Goal: Information Seeking & Learning: Learn about a topic

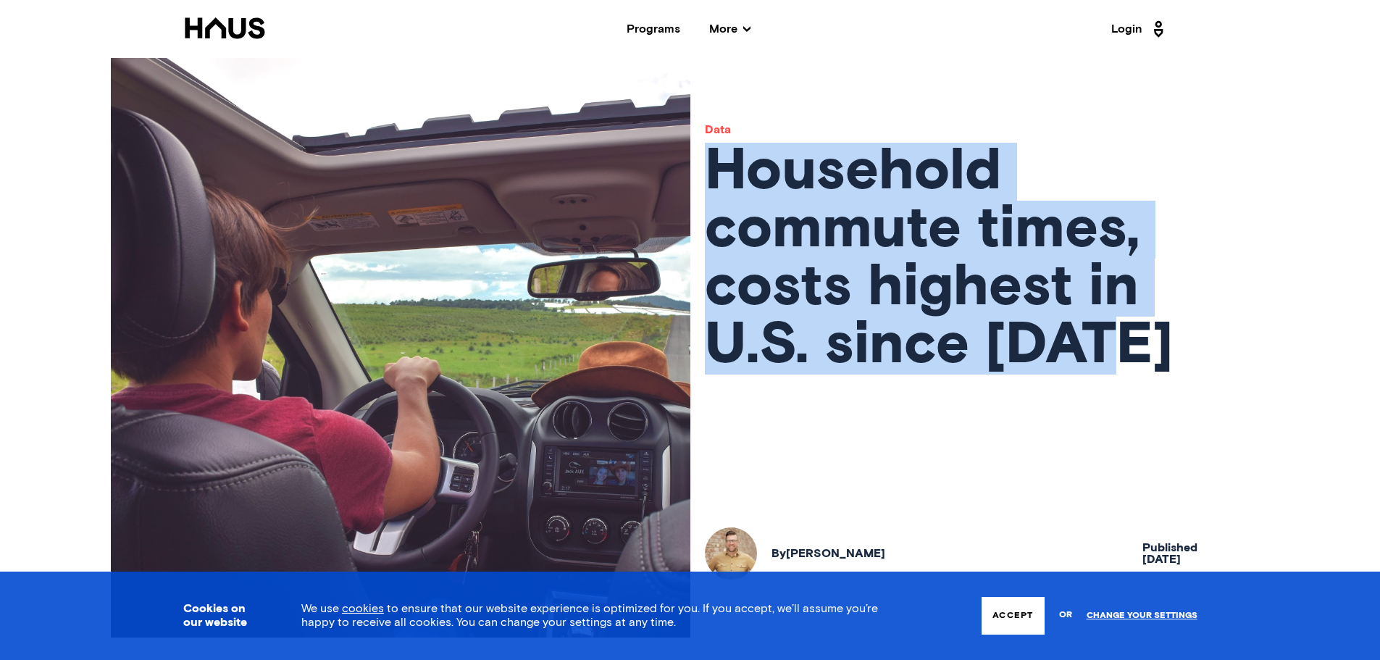
drag, startPoint x: 714, startPoint y: 167, endPoint x: 1153, endPoint y: 347, distance: 474.5
click at [1153, 347] on h1 "Household commute times, costs highest in U.S. since [DATE]" at bounding box center [980, 259] width 551 height 232
copy h1 "Household commute times, costs highest in U.S. since [DATE]"
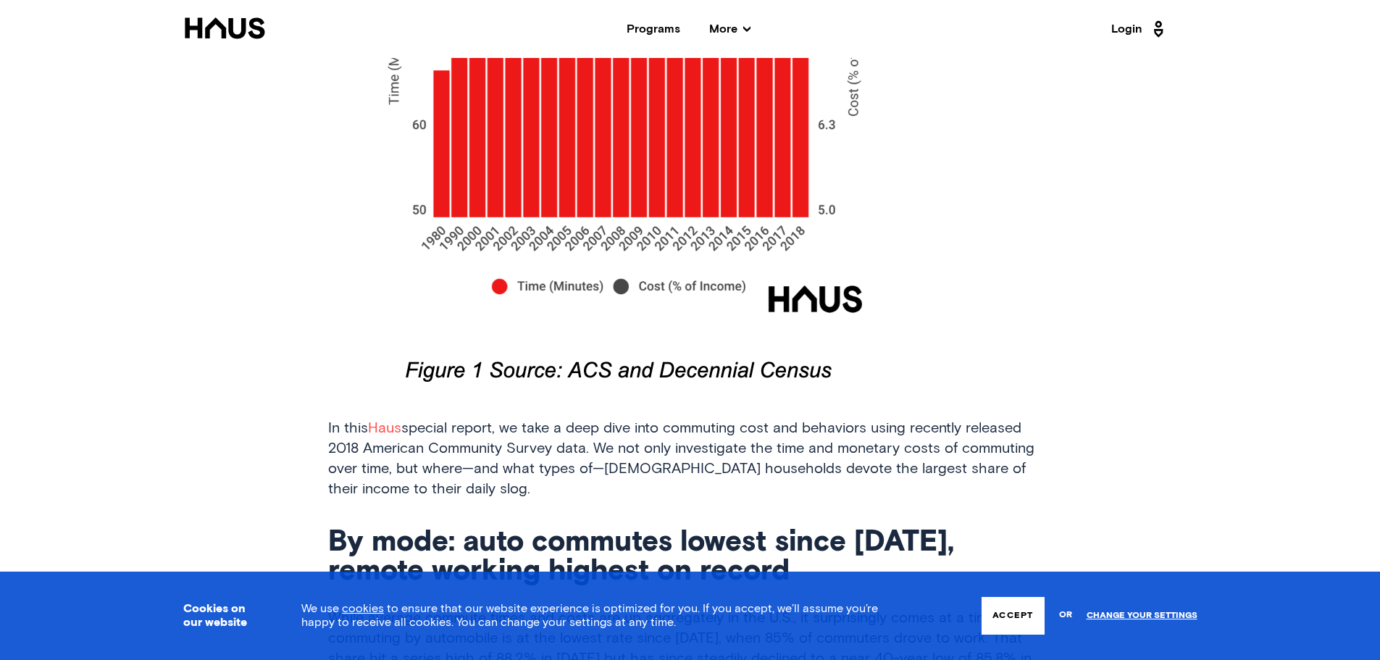
scroll to position [1087, 0]
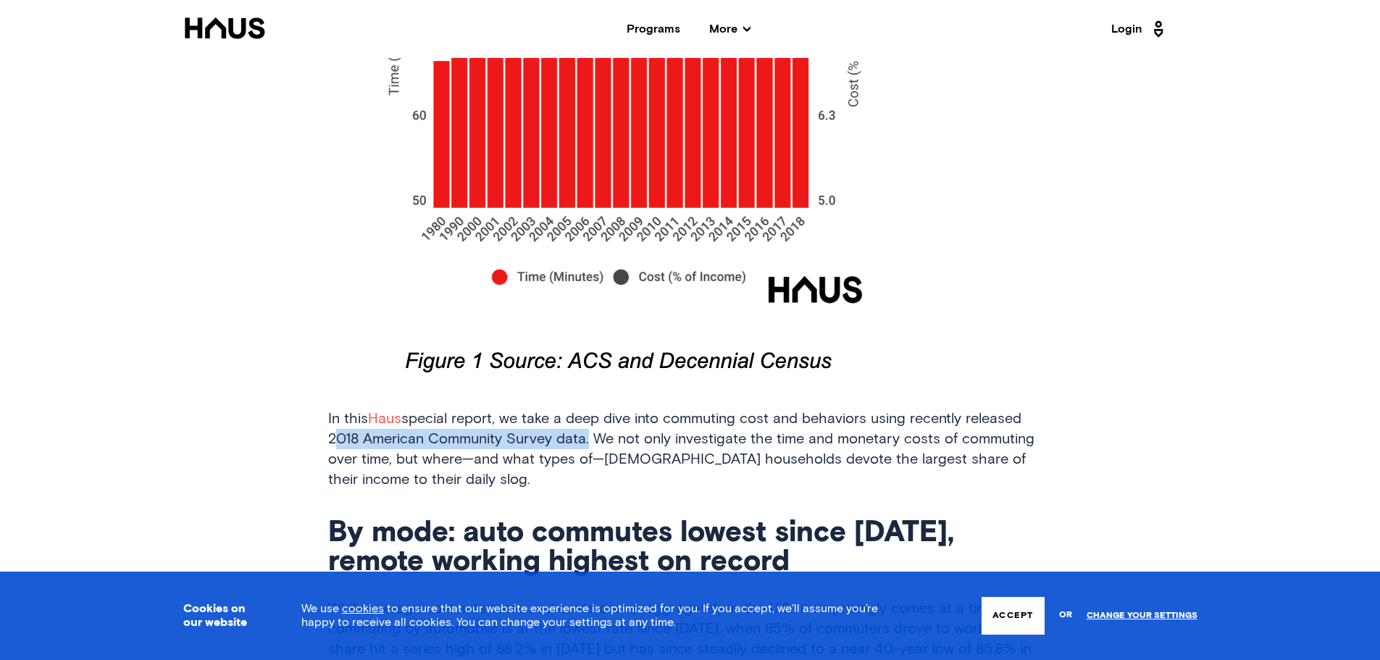
drag, startPoint x: 327, startPoint y: 439, endPoint x: 584, endPoint y: 438, distance: 257.2
copy p "2018 American Community Survey data"
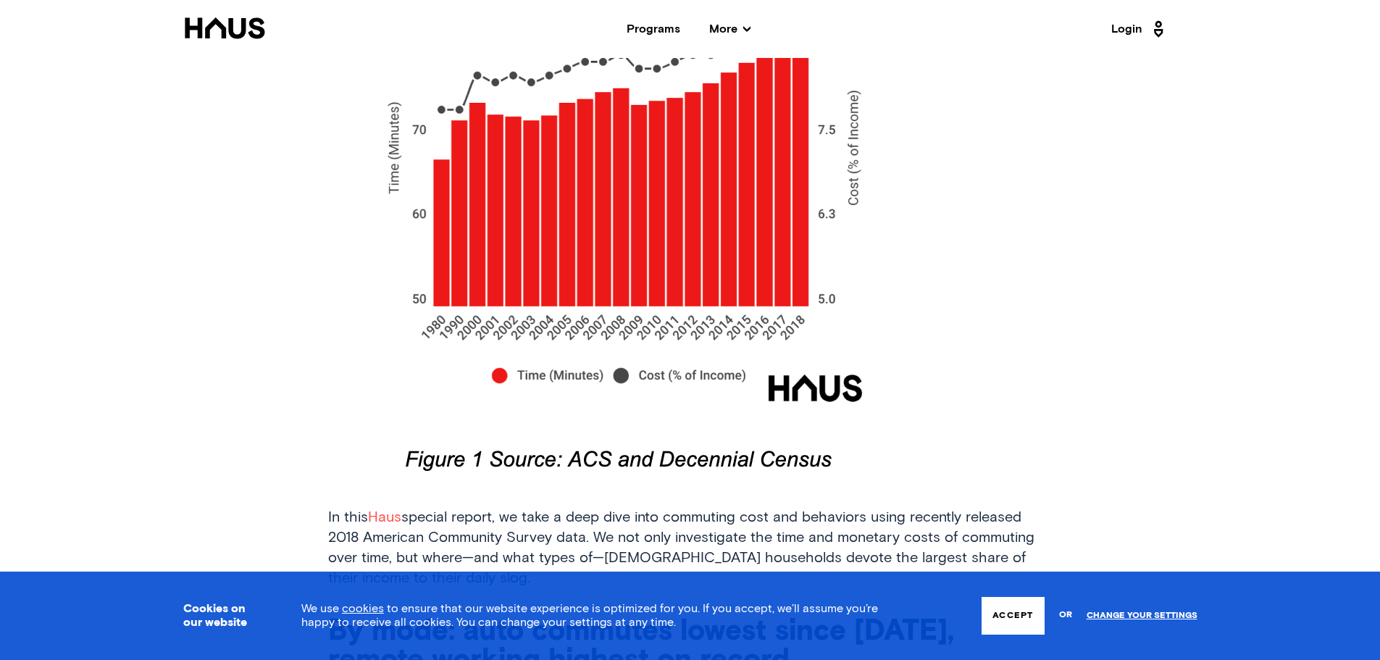
scroll to position [1087, 0]
